Goal: Task Accomplishment & Management: Manage account settings

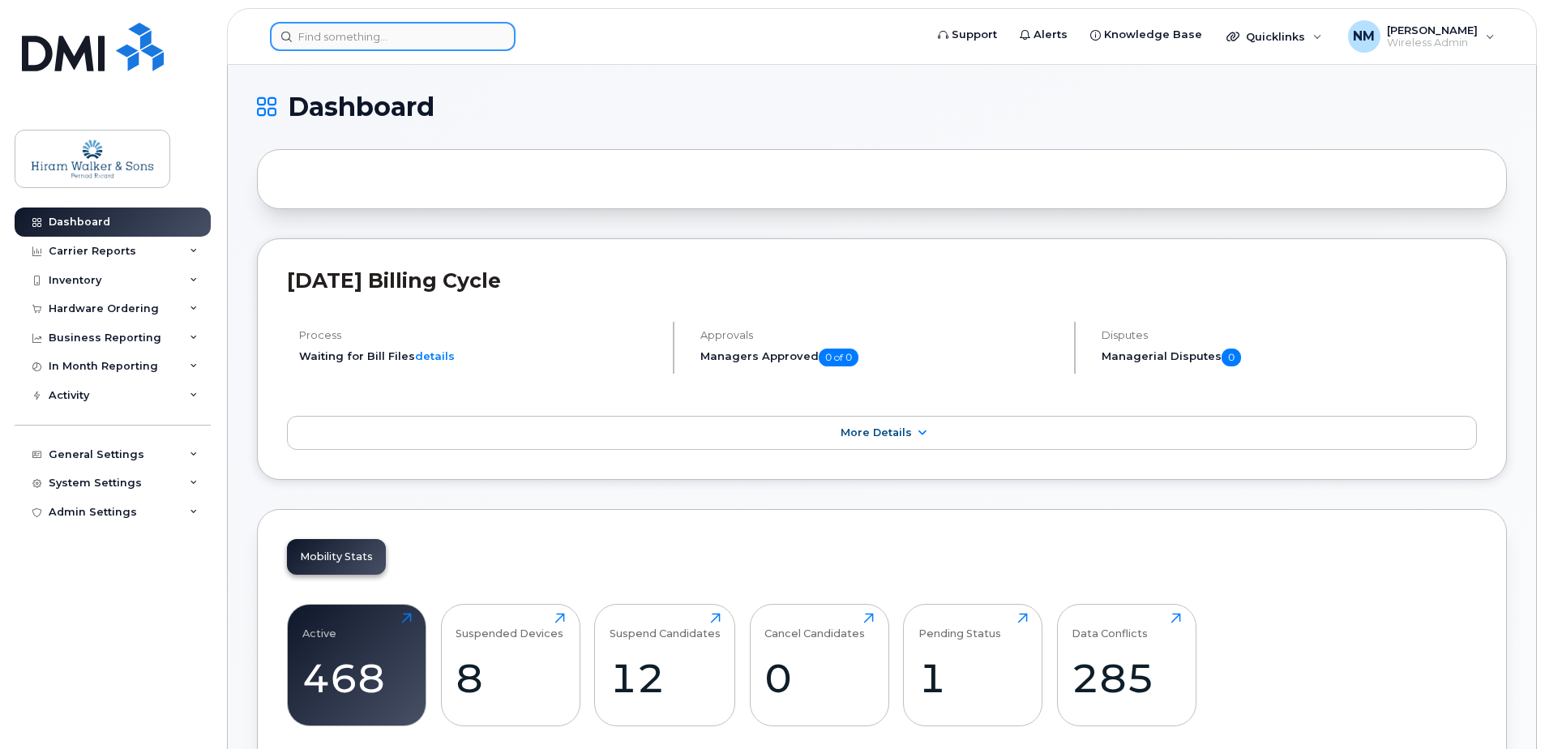
click at [383, 38] on input at bounding box center [393, 36] width 246 height 29
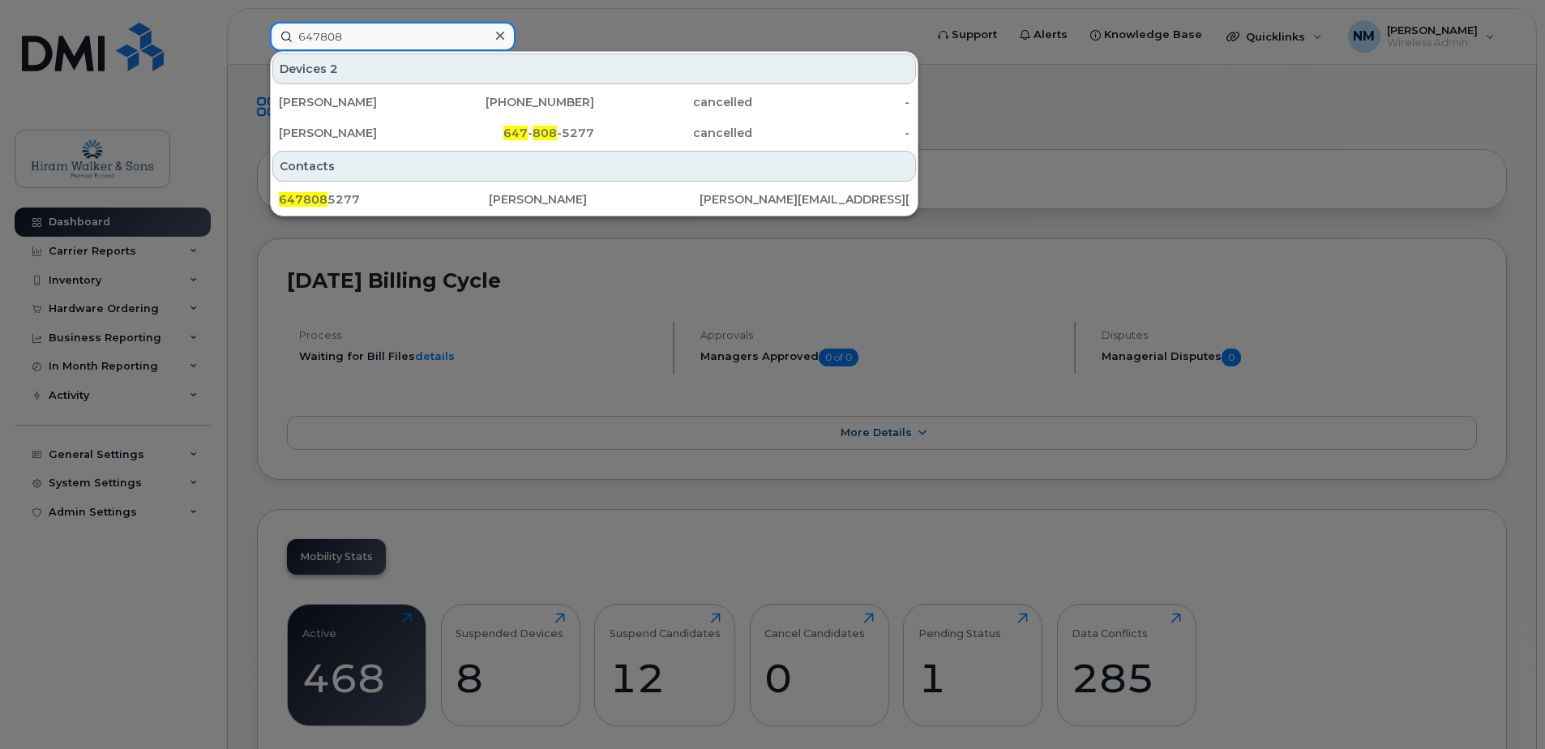
type input "647808"
click at [370, 125] on div "[PERSON_NAME]" at bounding box center [358, 132] width 158 height 29
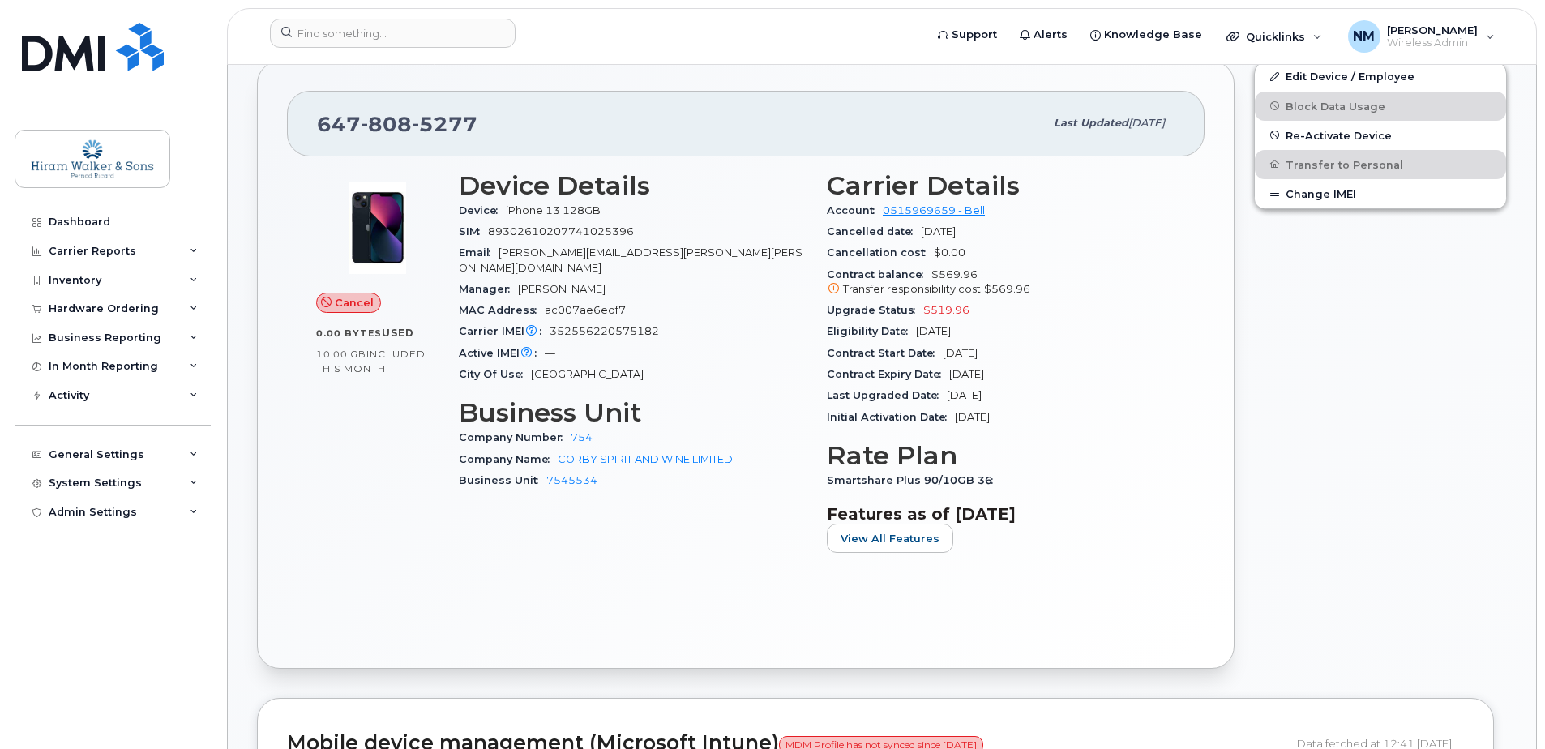
scroll to position [405, 0]
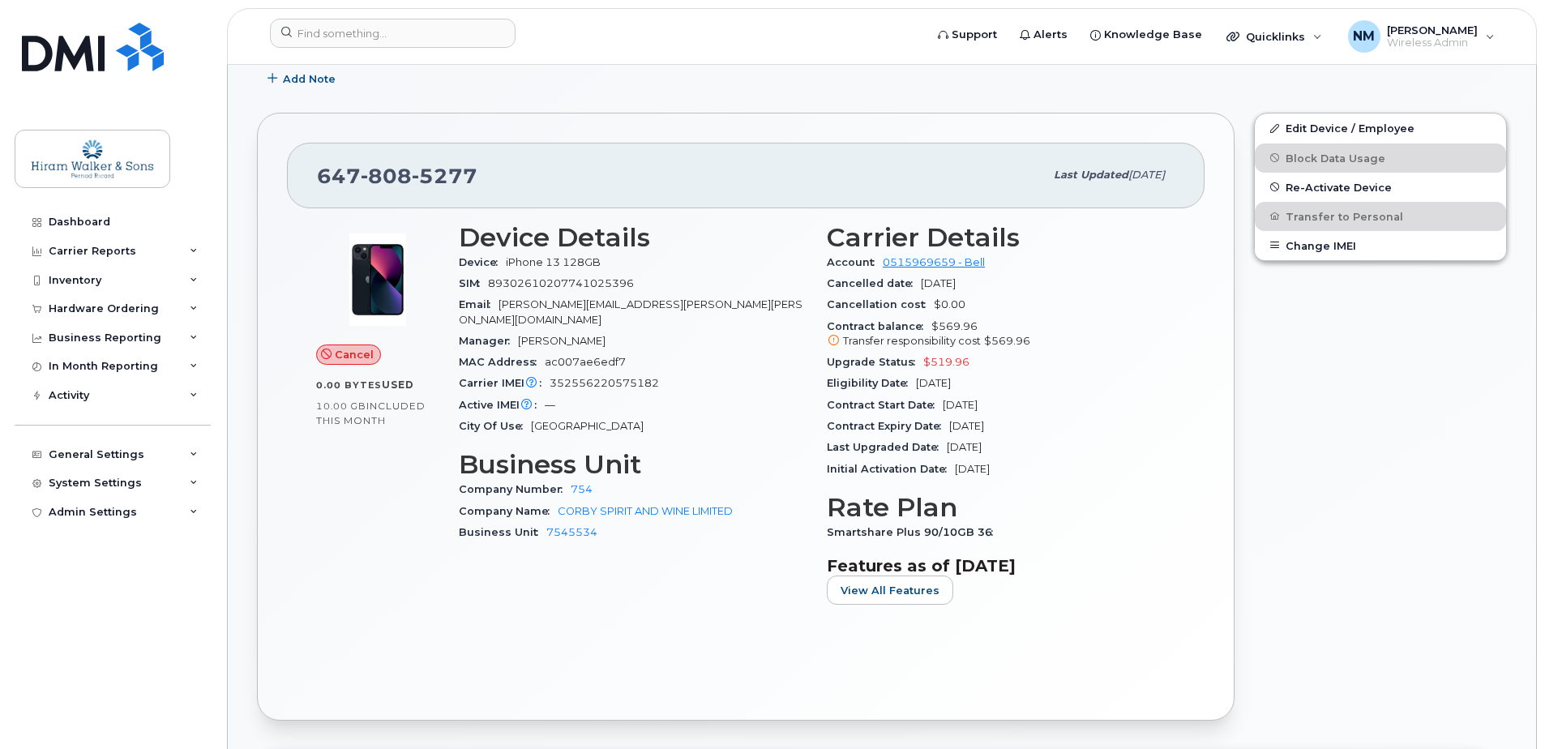
click at [1327, 186] on span "Re-Activate Device" at bounding box center [1339, 187] width 106 height 12
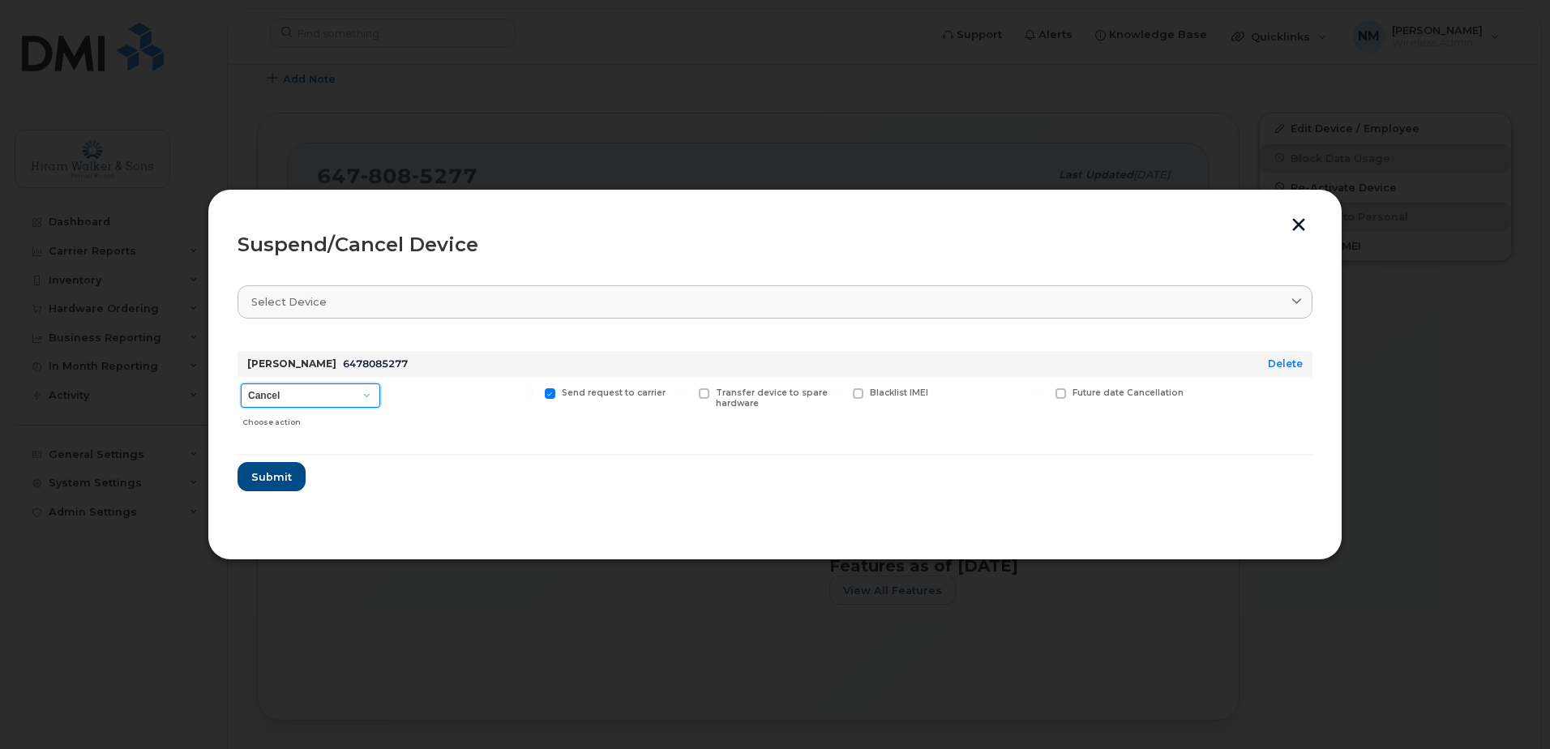
click at [306, 397] on select "Cancel Suspend - Extend Suspension Suspend - Reduced Rate Suspend - Full Rate S…" at bounding box center [310, 396] width 139 height 24
select select "[object Object]"
click at [241, 384] on select "Cancel Suspend - Extend Suspension Suspend - Reduced Rate Suspend - Full Rate S…" at bounding box center [310, 396] width 139 height 24
click at [489, 293] on link "Select device" at bounding box center [775, 301] width 1075 height 33
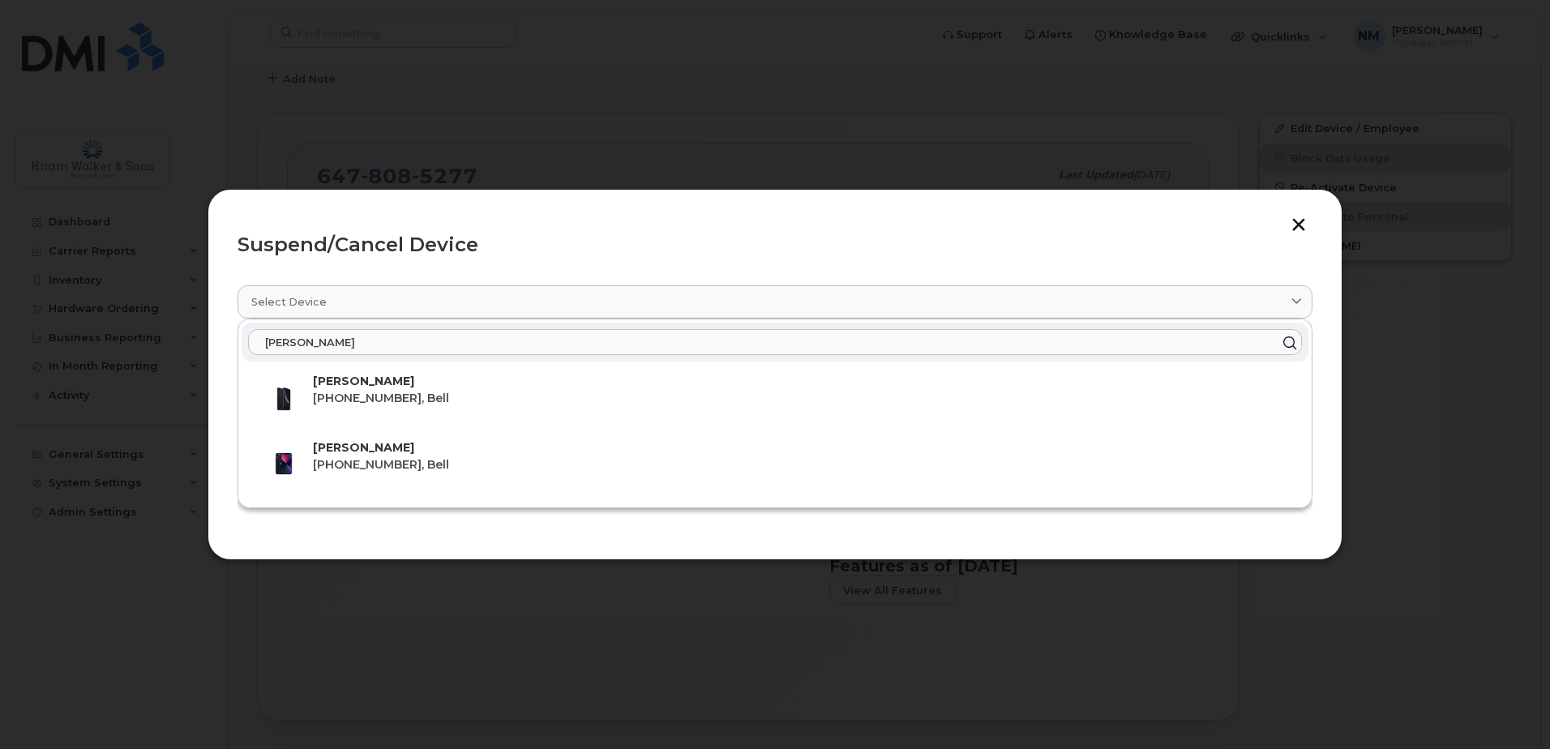
type input "clint"
click at [467, 455] on p "[PERSON_NAME]" at bounding box center [804, 447] width 983 height 17
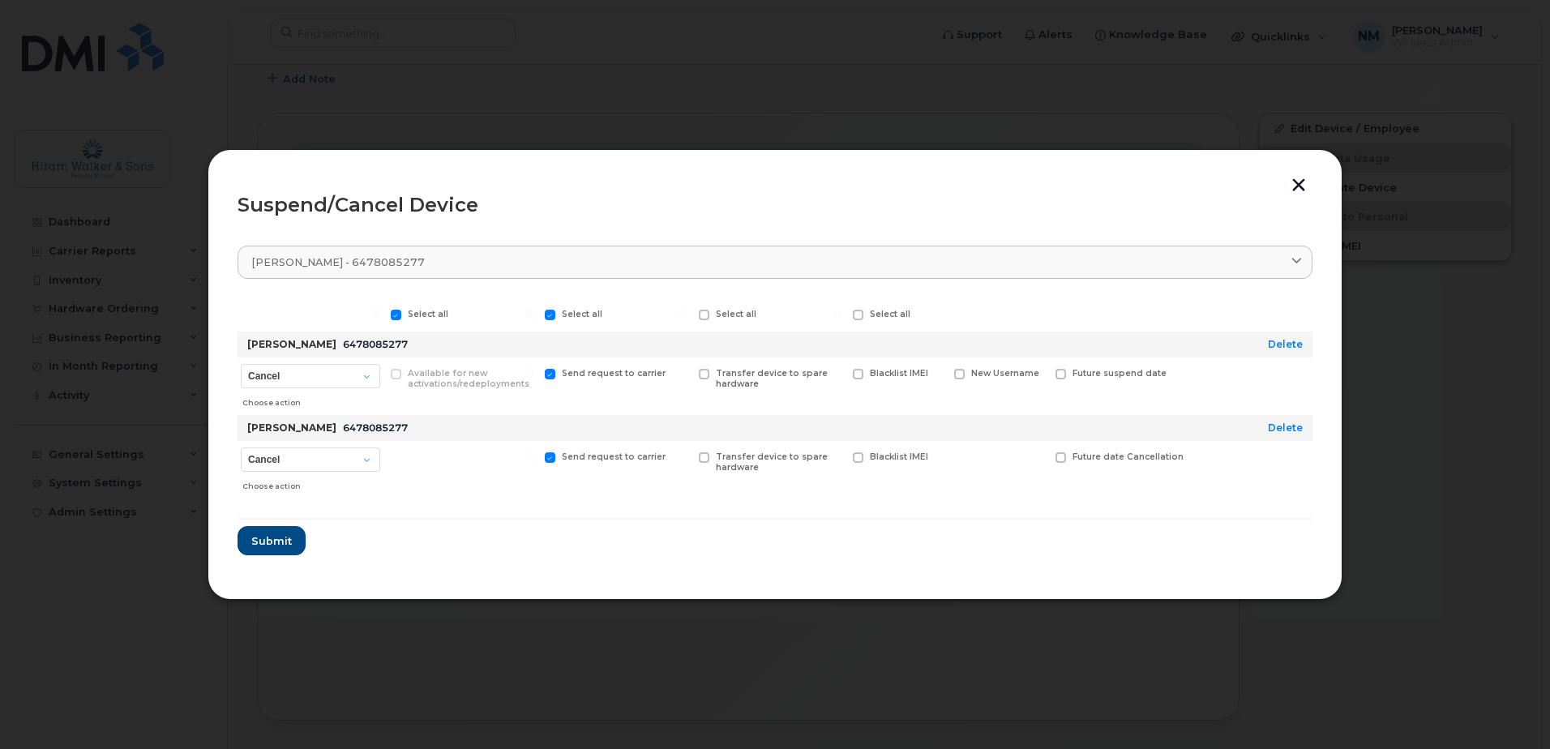
click at [1293, 188] on button "button" at bounding box center [1299, 186] width 24 height 17
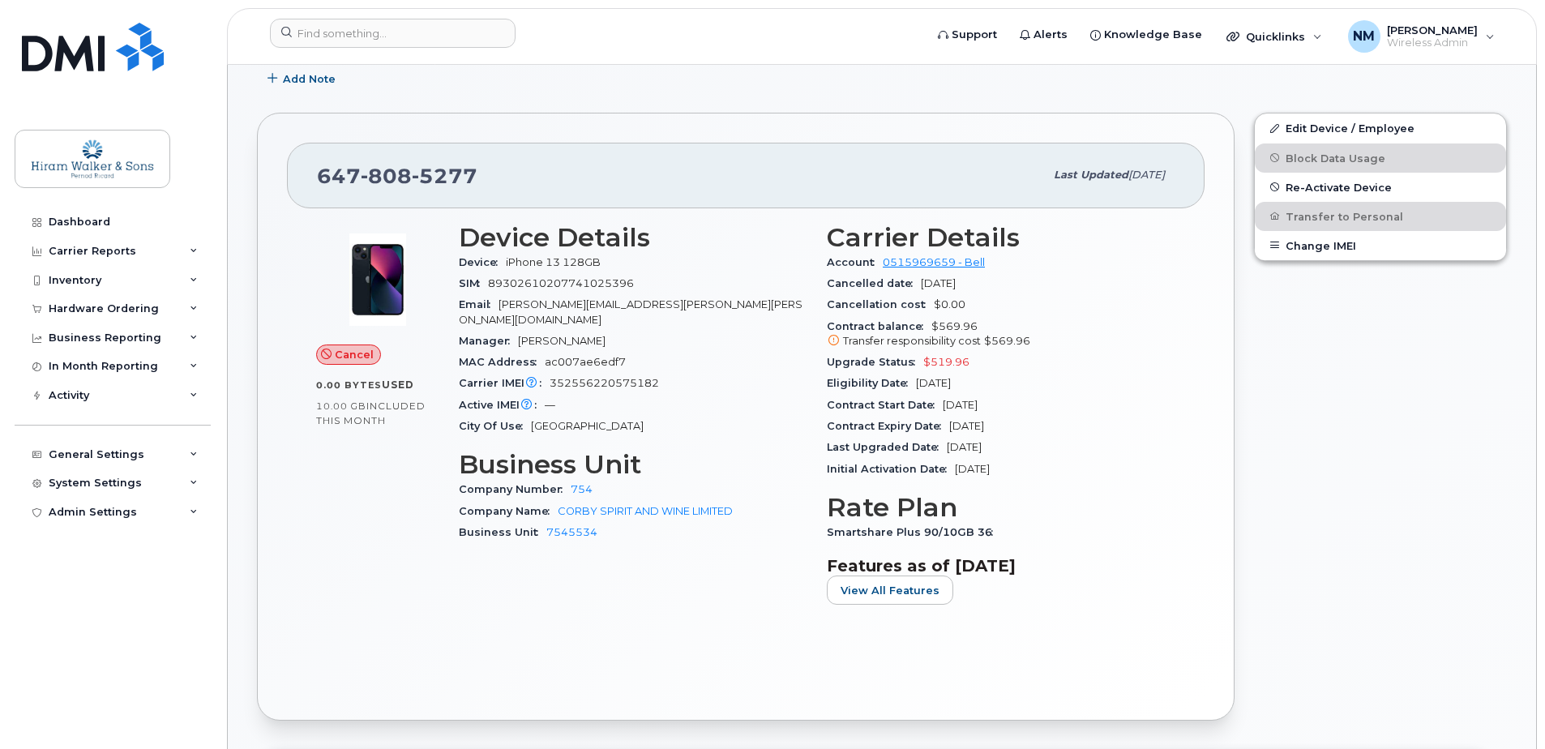
scroll to position [0, 0]
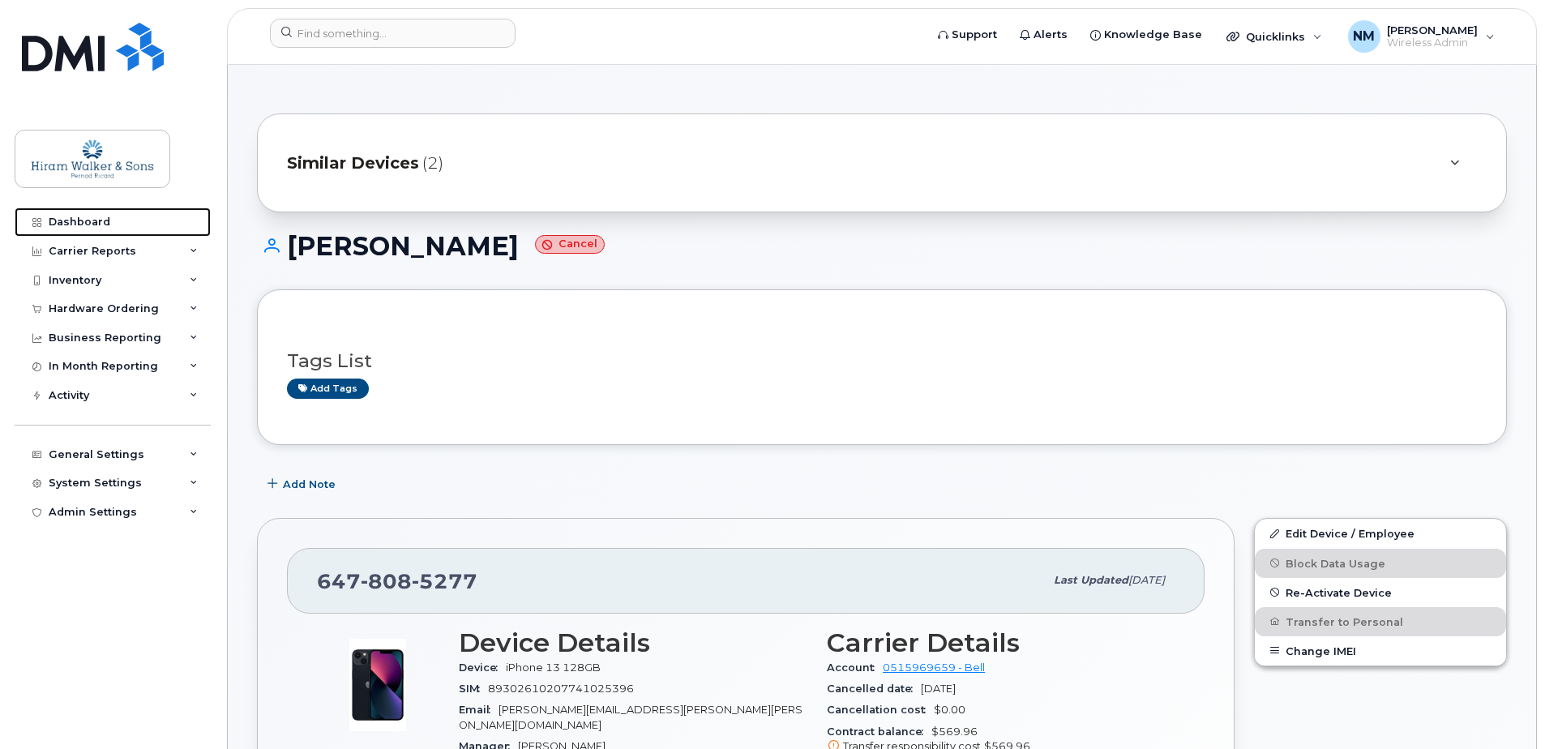
click at [121, 222] on link "Dashboard" at bounding box center [113, 222] width 196 height 29
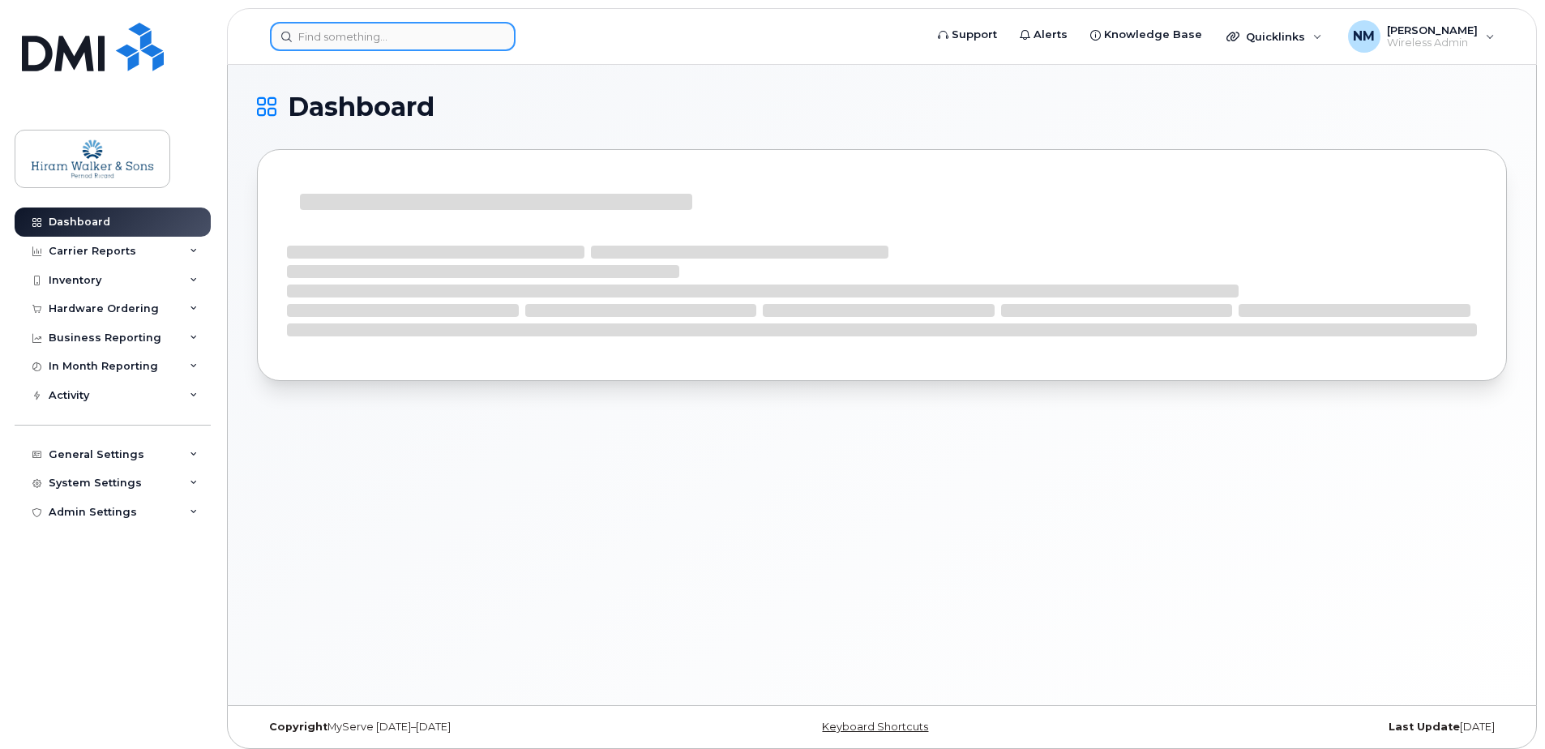
click at [373, 40] on input at bounding box center [393, 36] width 246 height 29
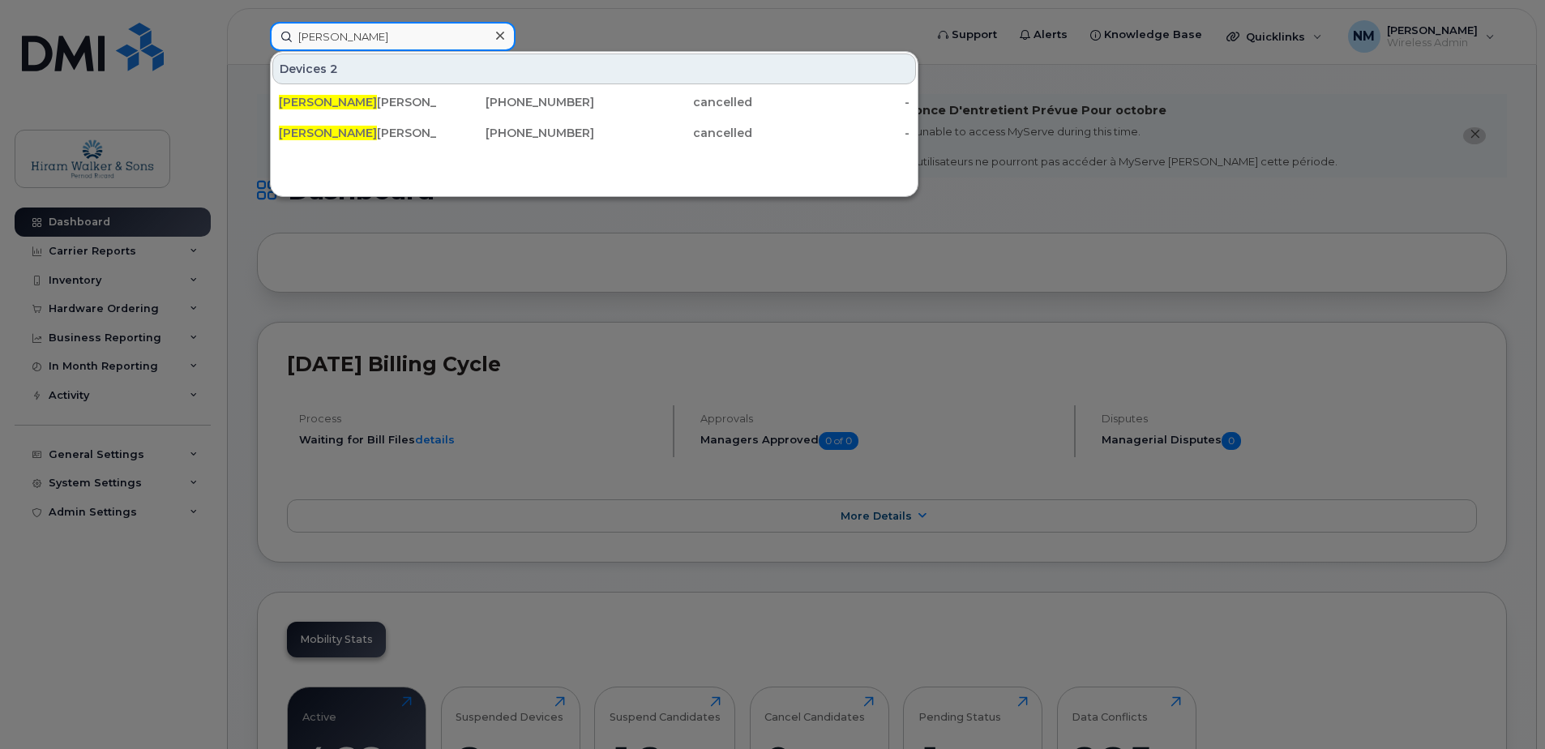
type input "clint"
click at [581, 90] on div "647-236-3865" at bounding box center [516, 102] width 158 height 29
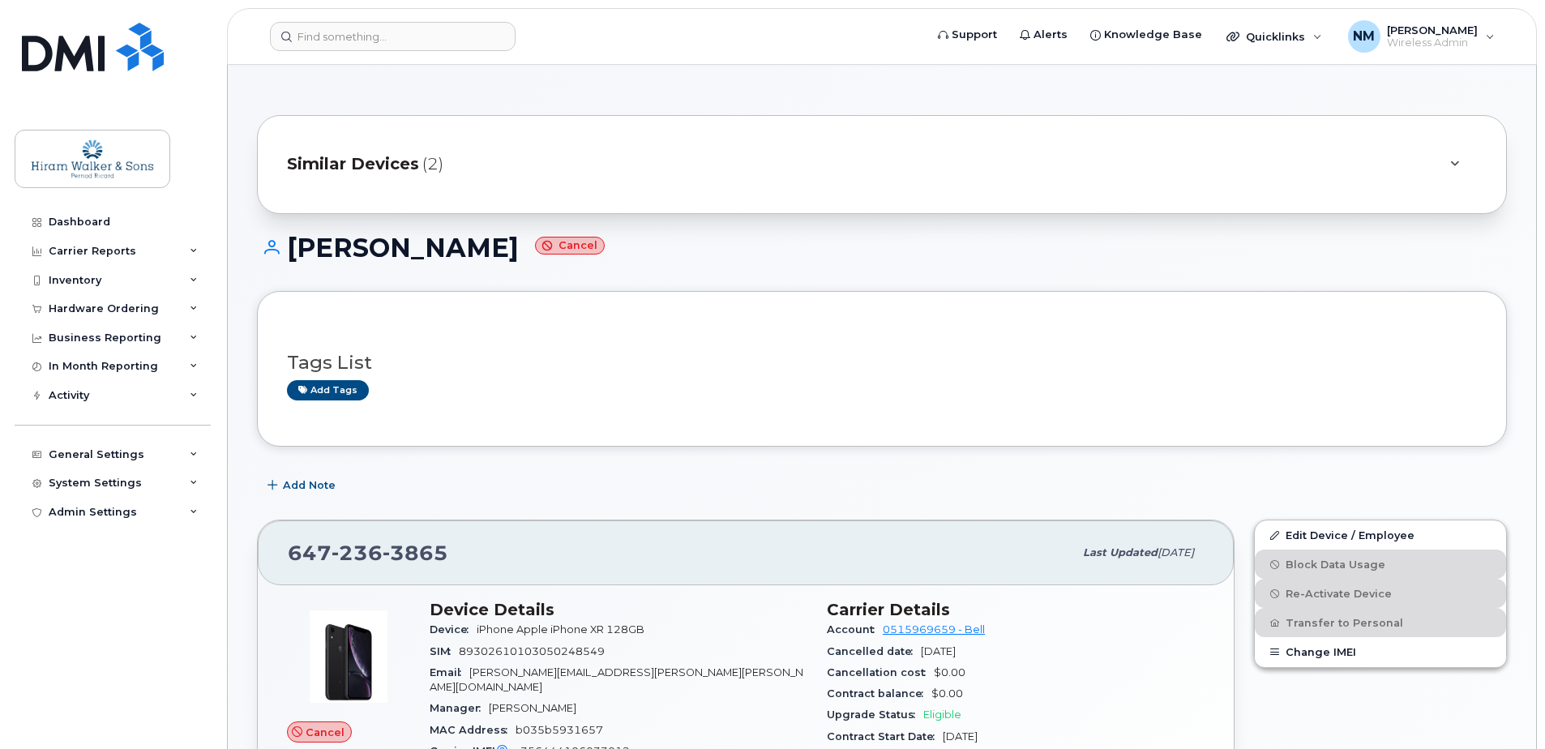
scroll to position [81, 0]
click at [702, 161] on div "Similar Devices (2)" at bounding box center [859, 165] width 1145 height 39
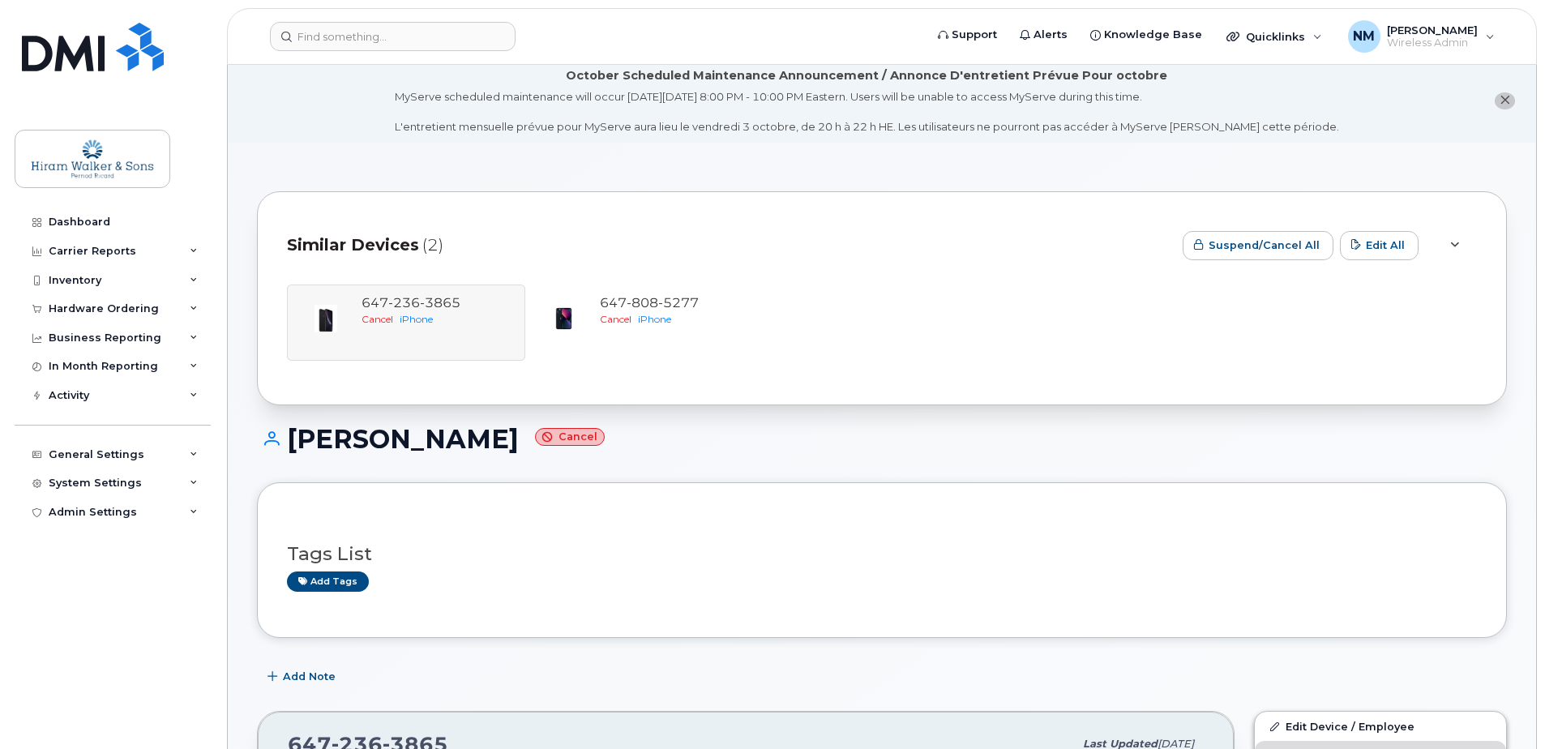
scroll to position [0, 0]
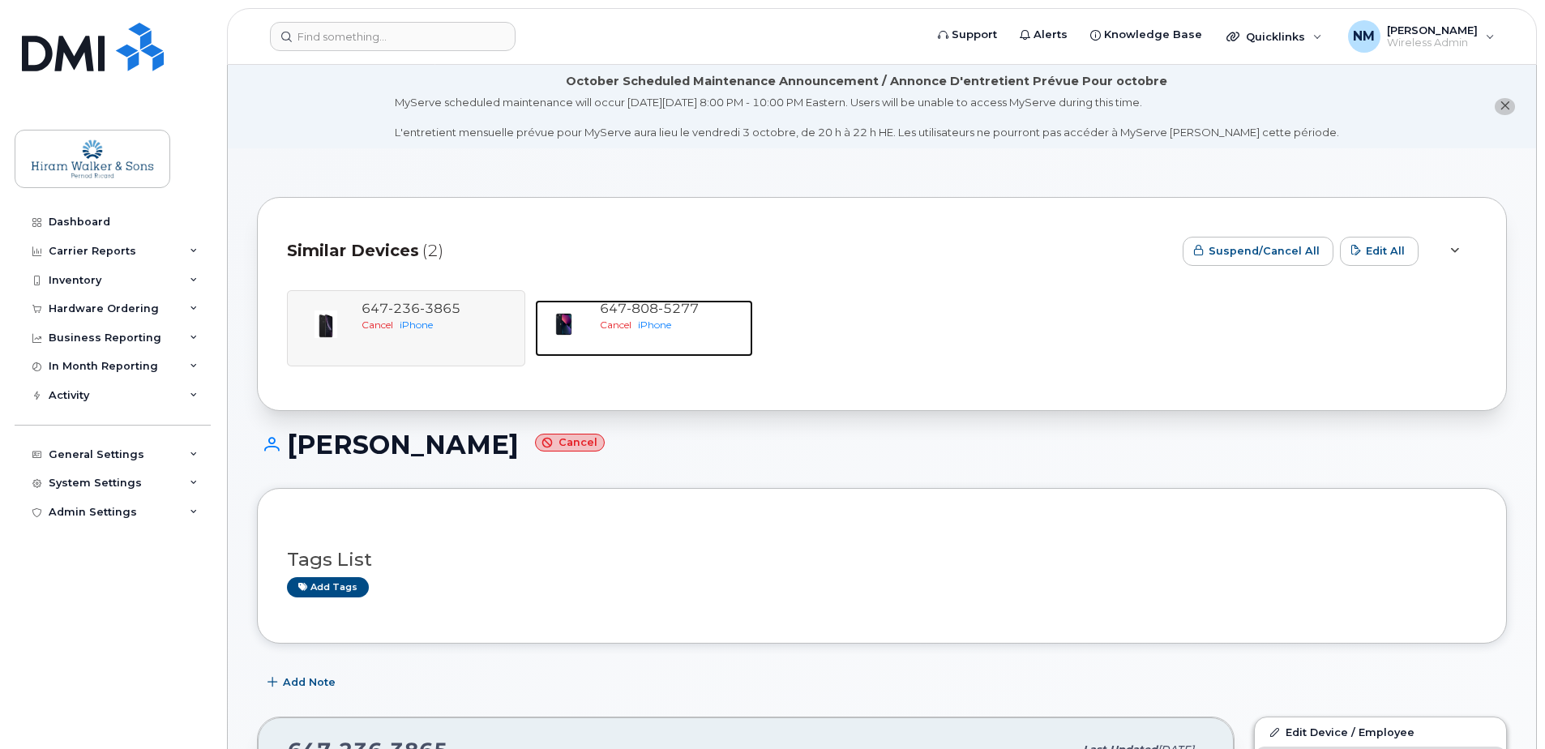
click at [653, 310] on span "808" at bounding box center [643, 308] width 32 height 15
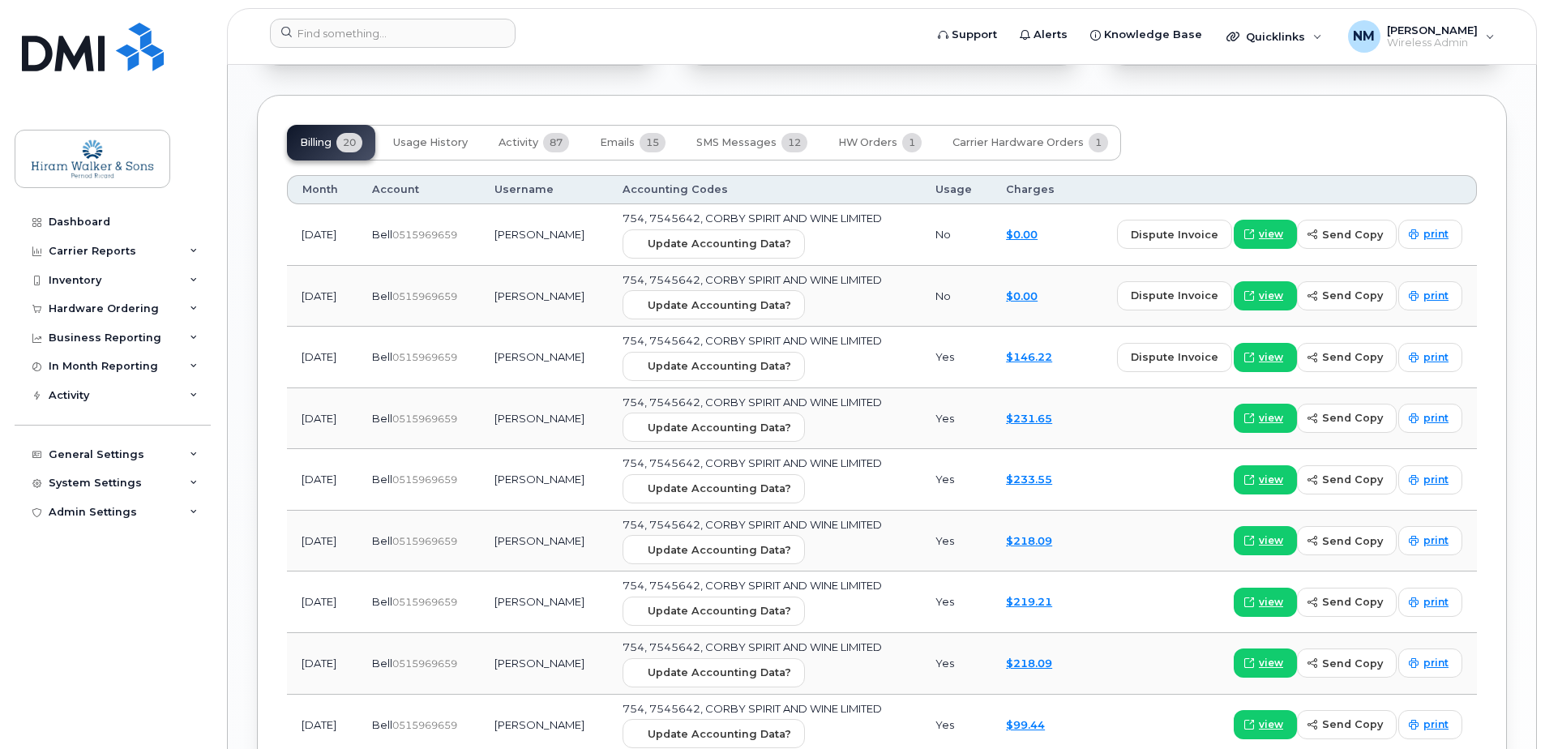
scroll to position [1747, 0]
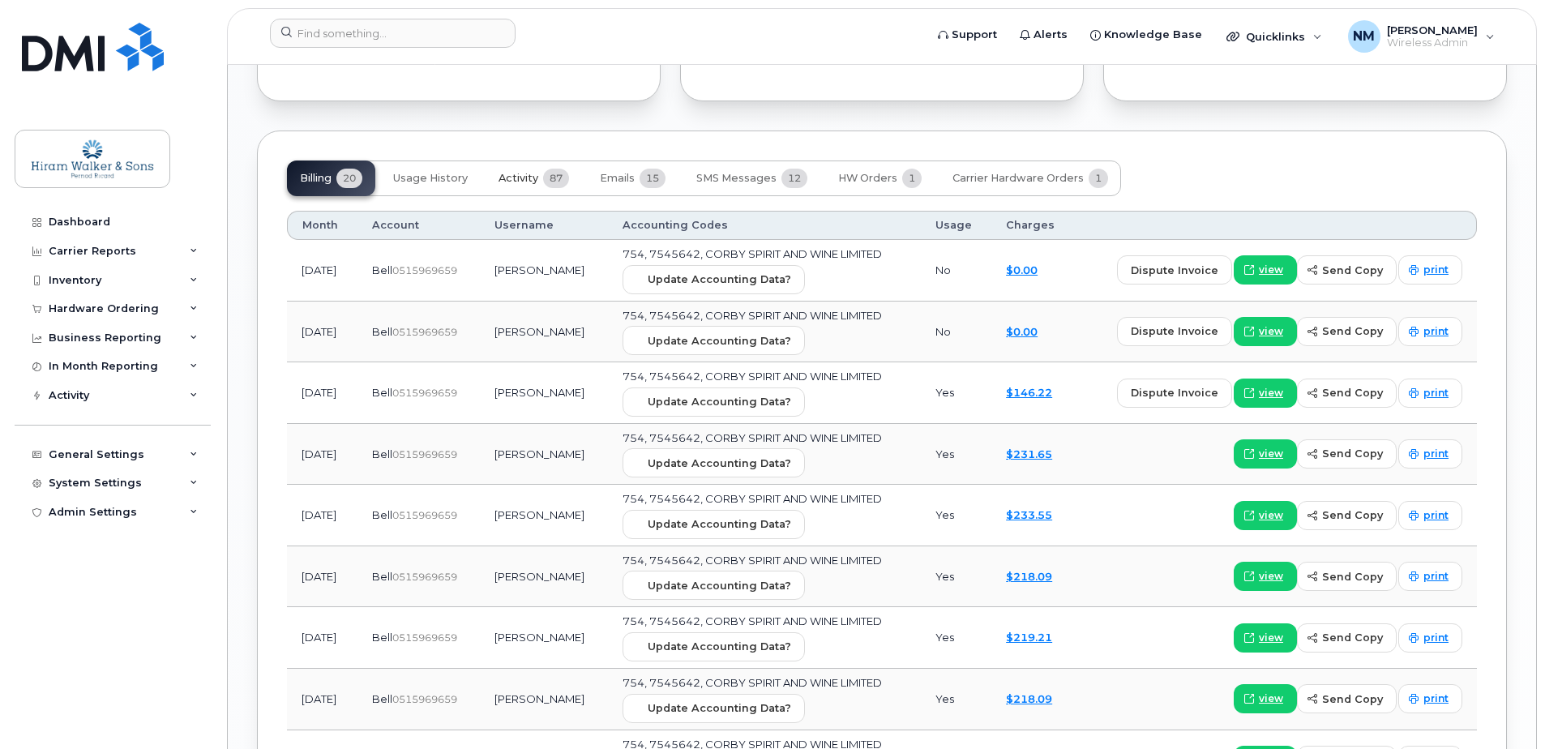
click at [530, 180] on span "Activity" at bounding box center [519, 178] width 40 height 13
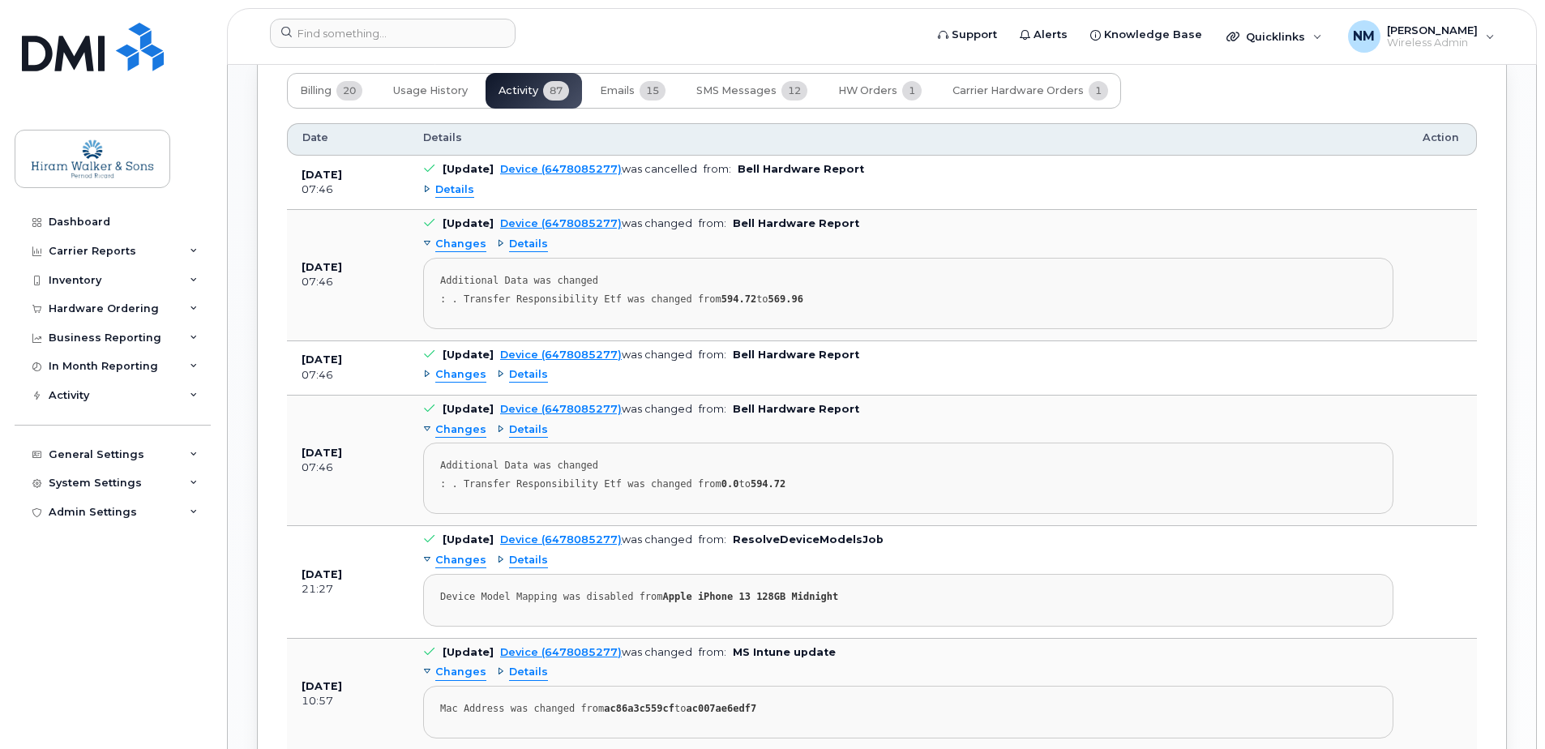
scroll to position [1828, 0]
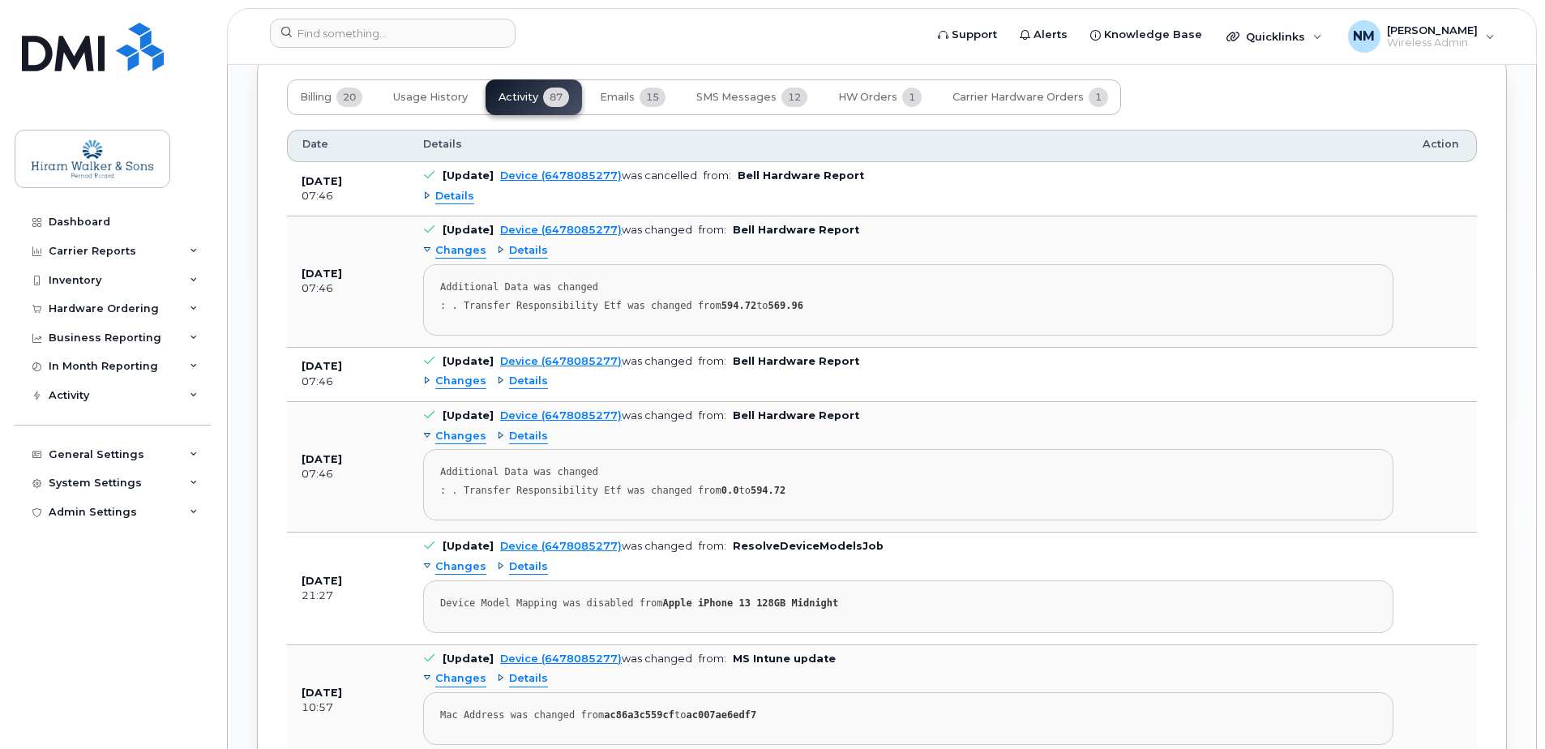
click at [437, 191] on span "Details" at bounding box center [454, 196] width 39 height 15
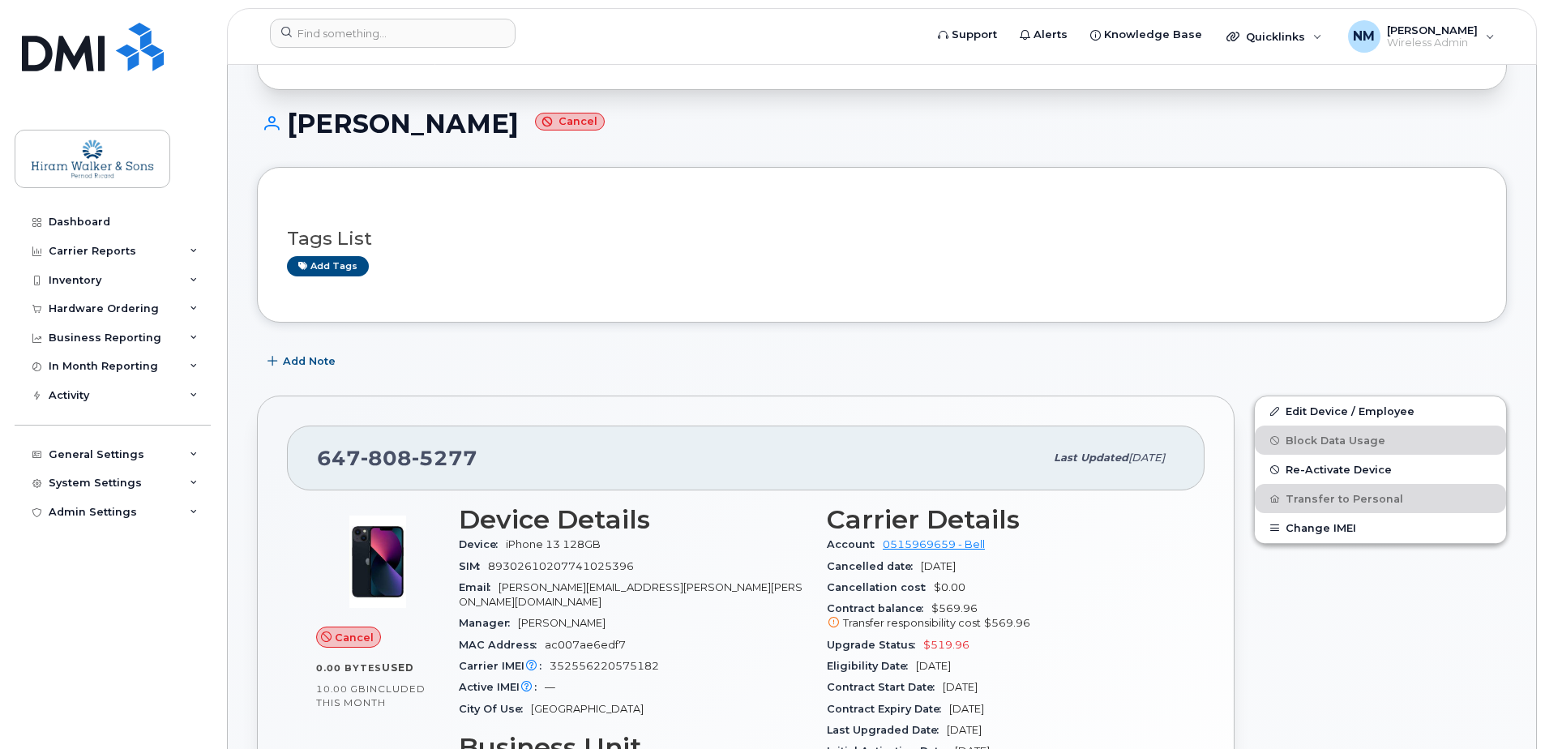
scroll to position [126, 0]
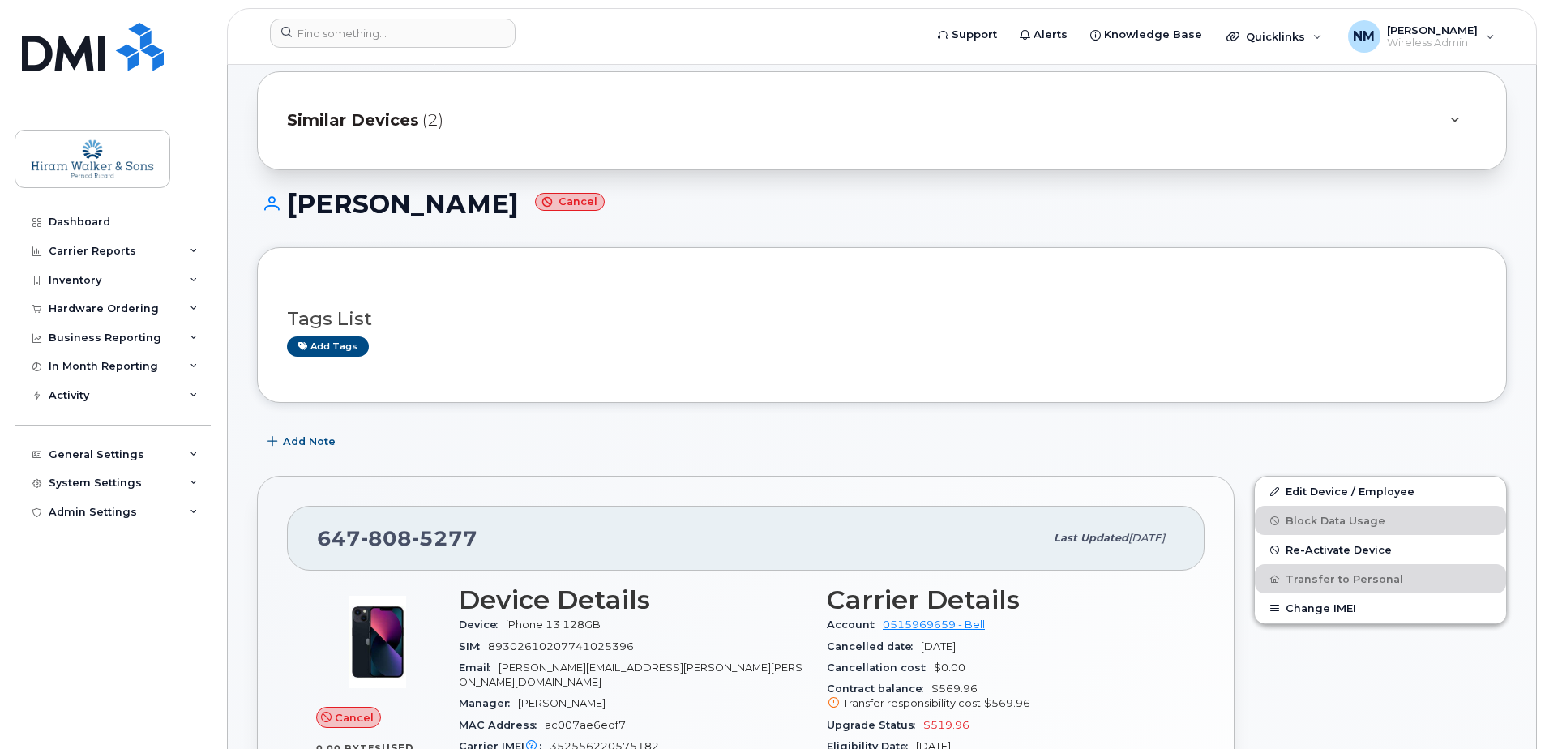
click at [1320, 546] on span "Re-Activate Device" at bounding box center [1339, 550] width 106 height 12
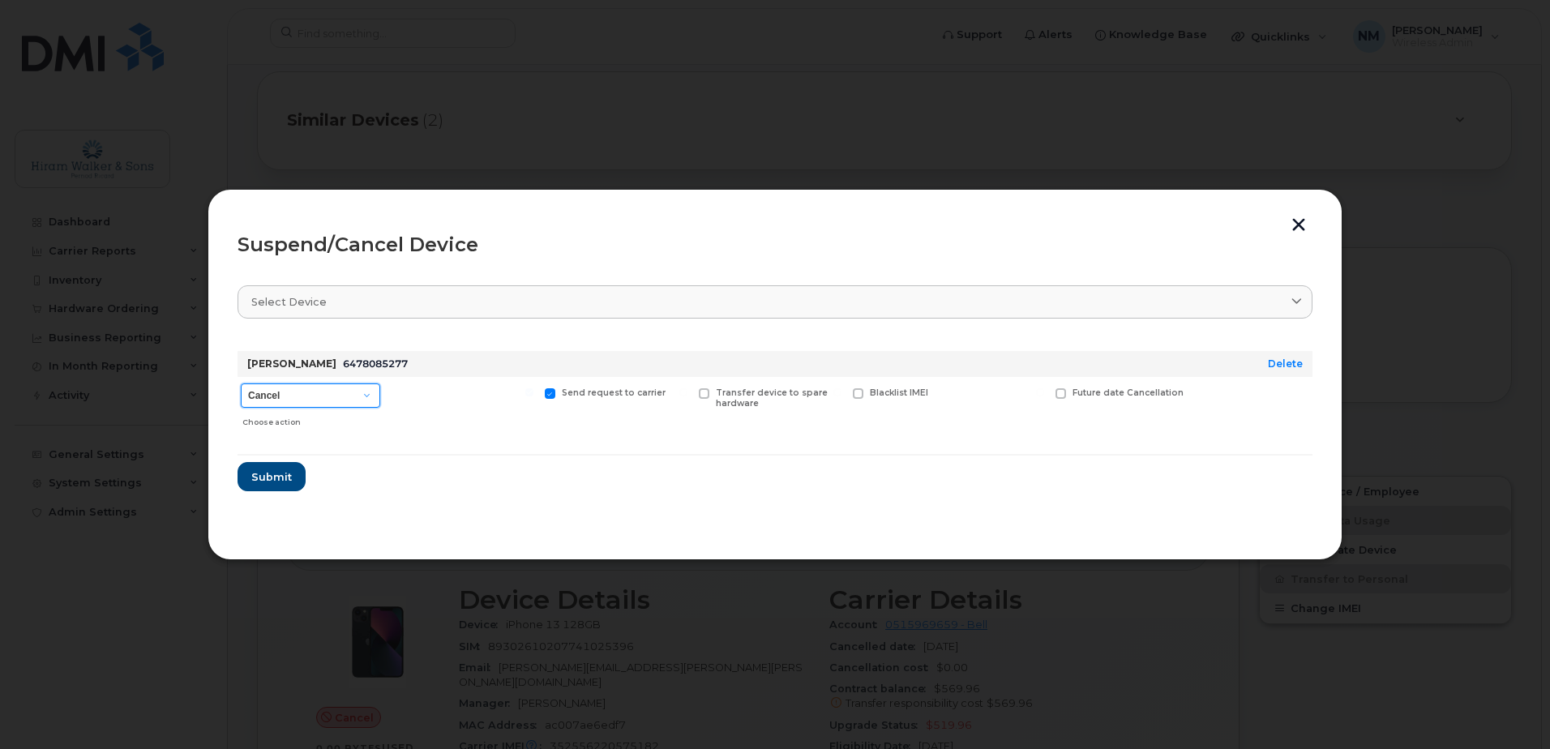
click at [279, 403] on select "Cancel Suspend - Extend Suspension Suspend - Reduced Rate Suspend - Full Rate S…" at bounding box center [310, 396] width 139 height 24
select select "[object Object]"
click at [241, 384] on select "Cancel Suspend - Extend Suspension Suspend - Reduced Rate Suspend - Full Rate S…" at bounding box center [310, 396] width 139 height 24
click at [278, 478] on span "Submit" at bounding box center [271, 476] width 41 height 15
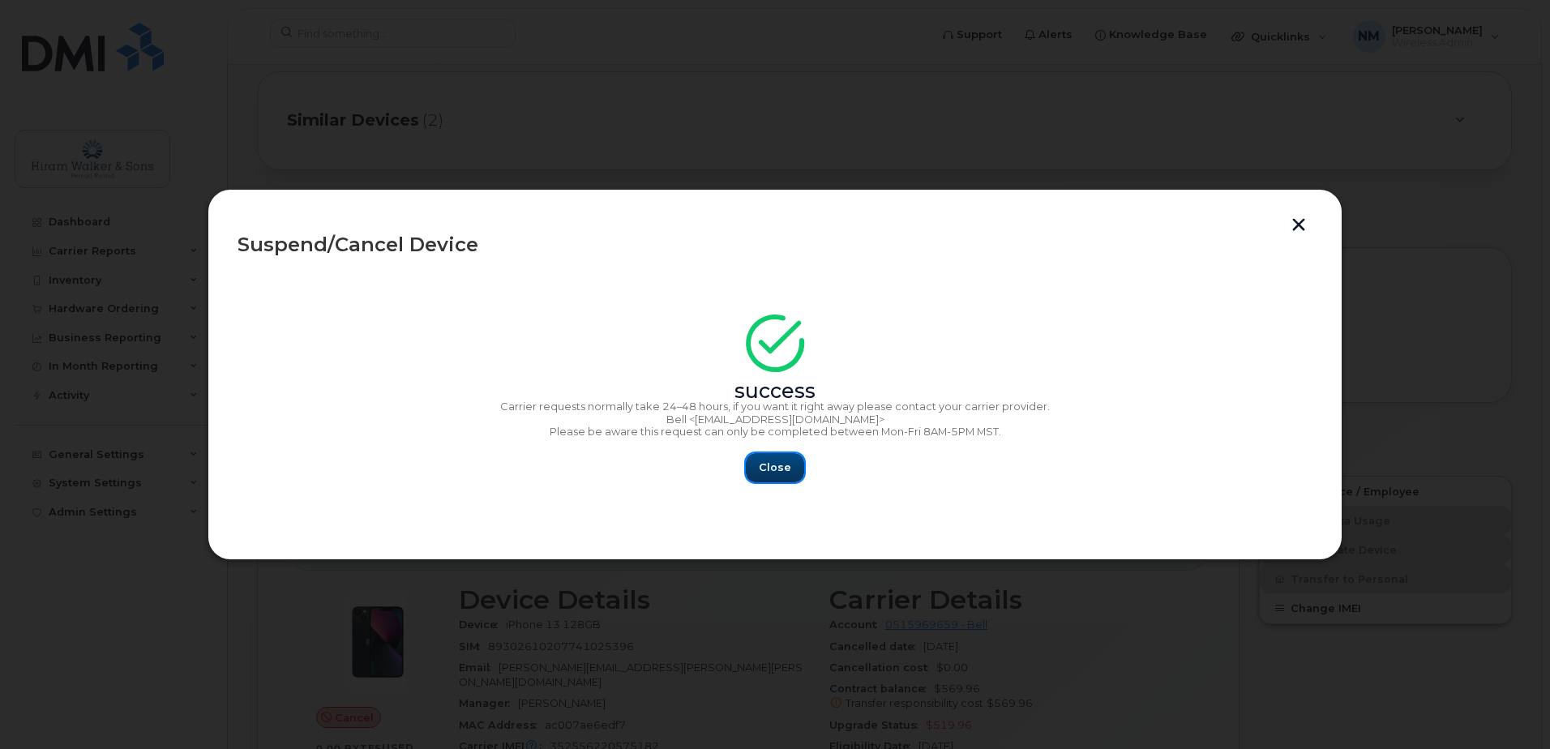
click at [766, 462] on span "Close" at bounding box center [775, 467] width 32 height 15
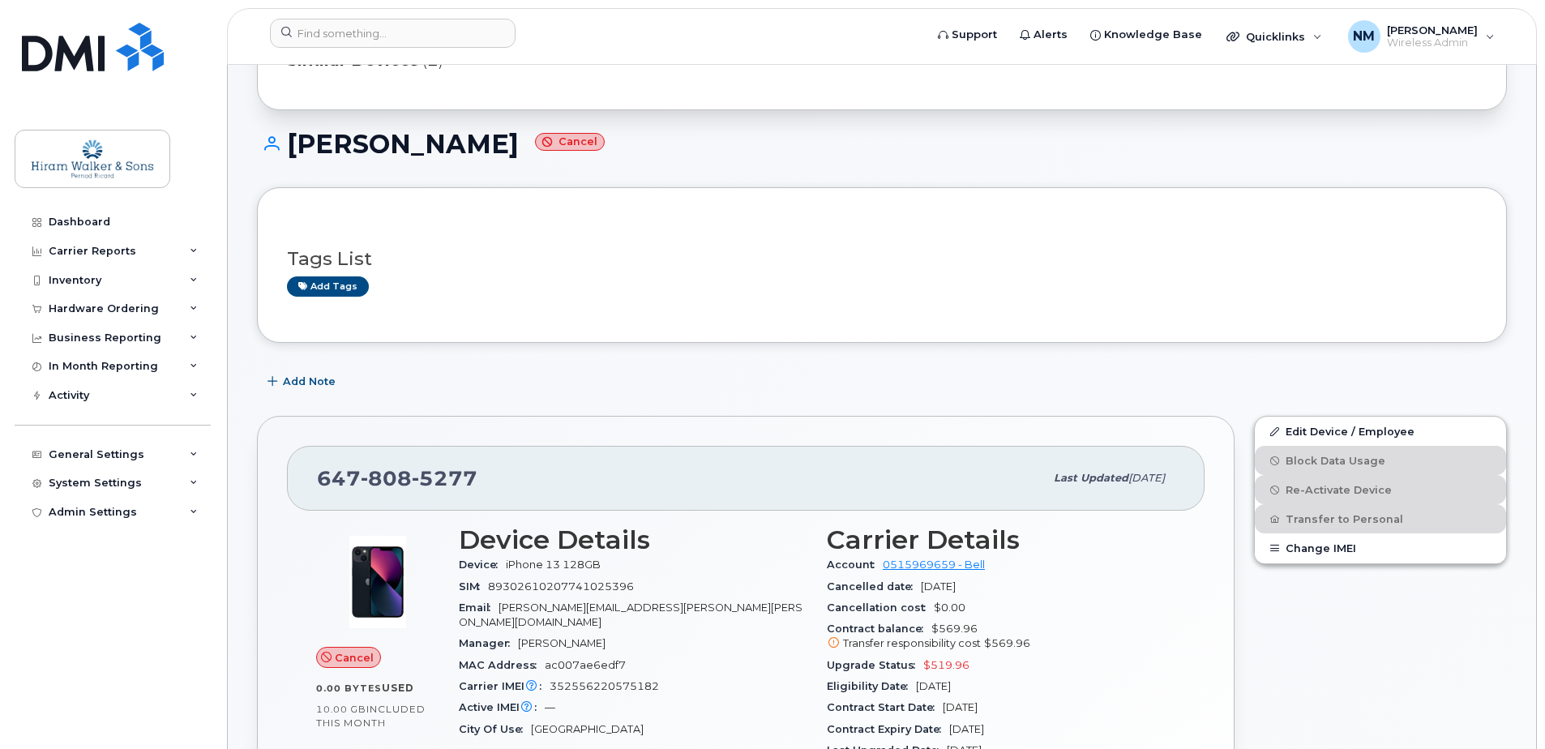
scroll to position [288, 0]
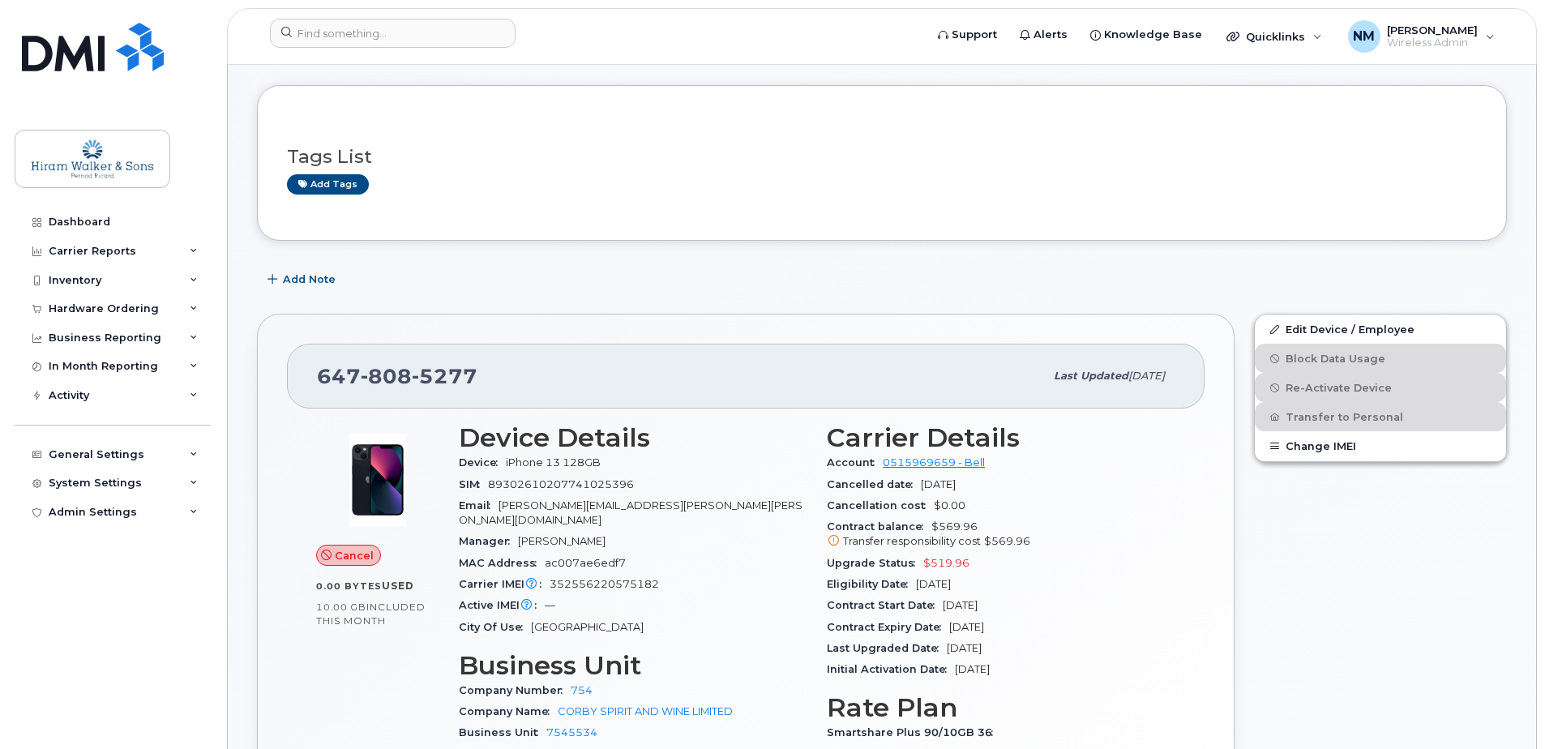
click at [468, 352] on div "[PHONE_NUMBER] Last updated [DATE]" at bounding box center [746, 376] width 918 height 65
drag, startPoint x: 495, startPoint y: 373, endPoint x: 278, endPoint y: 349, distance: 217.8
click at [278, 349] on div "[PHONE_NUMBER] Last updated [DATE] Cancel 0.00 Bytes  used 10.00 GB  included t…" at bounding box center [746, 618] width 978 height 608
copy span "647 808 5277"
click at [722, 383] on div "647 808 5277" at bounding box center [680, 376] width 727 height 34
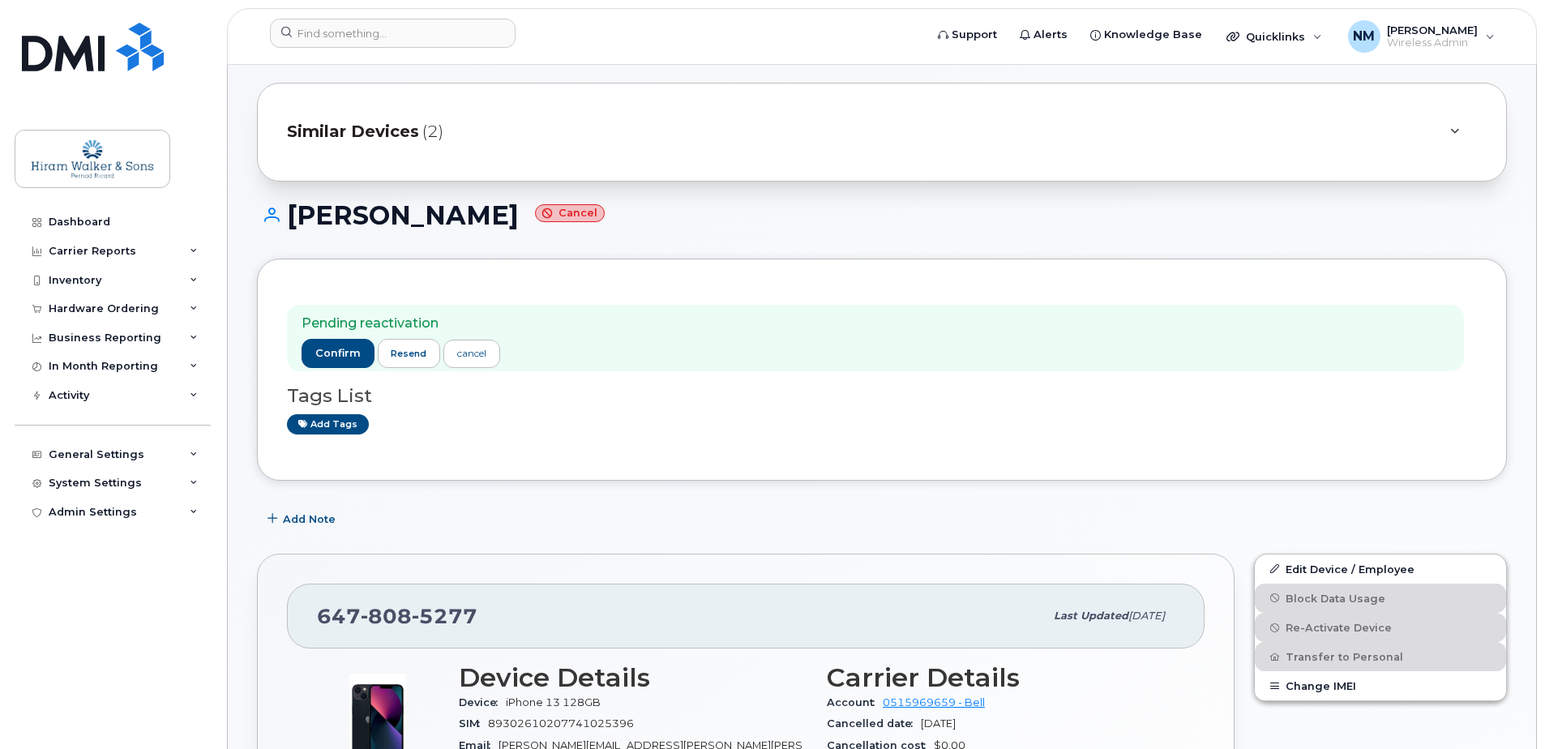
scroll to position [324, 0]
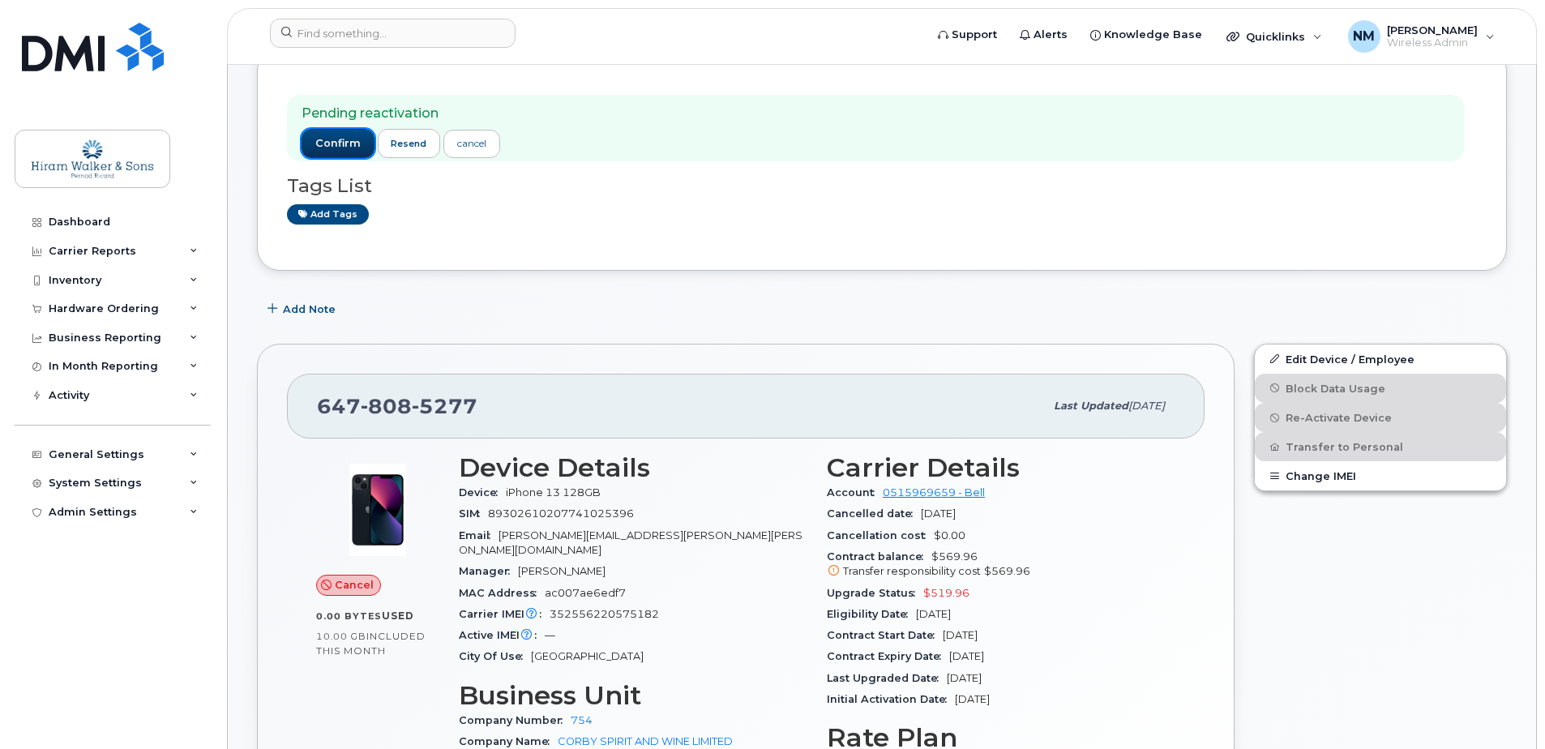
click at [320, 144] on span "confirm" at bounding box center [337, 143] width 45 height 15
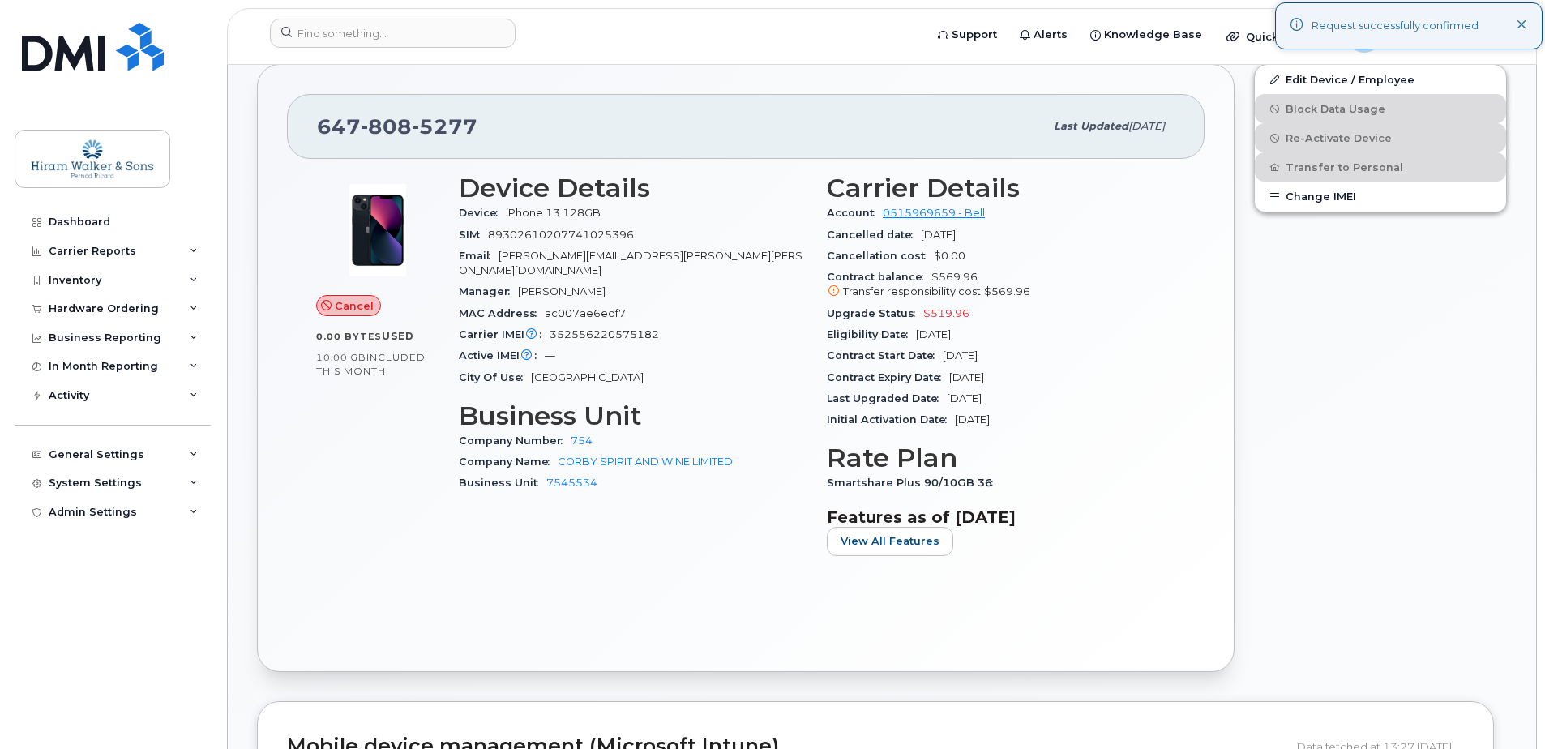
scroll to position [405, 0]
